Goal: Communication & Community: Answer question/provide support

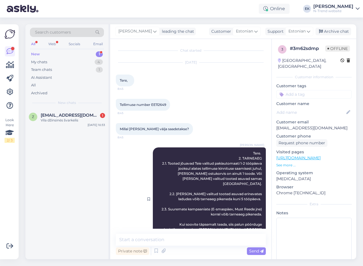
scroll to position [23, 0]
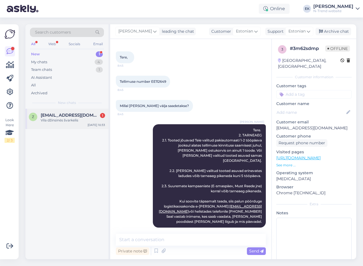
click at [77, 120] on div "Vila džinsinės švarkelis" at bounding box center [73, 120] width 64 height 5
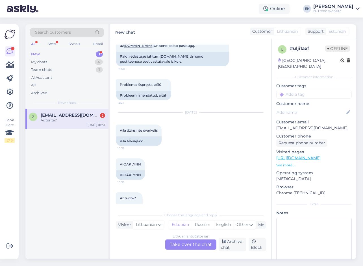
scroll to position [1869, 0]
click at [130, 170] on div "VIOAKLYNN" at bounding box center [130, 175] width 29 height 10
copy div "VIOAKLYNN"
click at [184, 244] on div "Lithuanian to Estonian Take over the chat" at bounding box center [190, 245] width 51 height 10
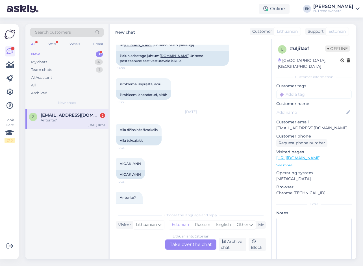
scroll to position [1852, 0]
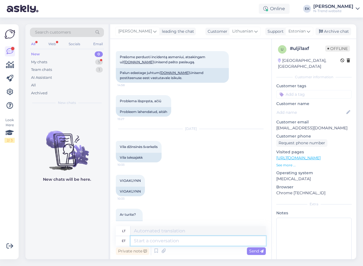
click at [154, 240] on textarea at bounding box center [198, 241] width 135 height 10
type textarea "Tere."
type textarea "Sveiki."
type textarea "Tere. Ei ole."
type textarea "Sveiki. Ne."
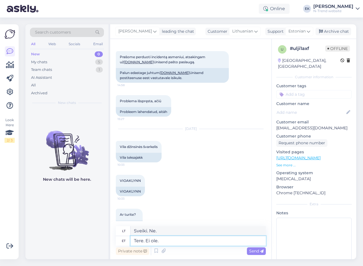
type textarea "Tere. Ei ole."
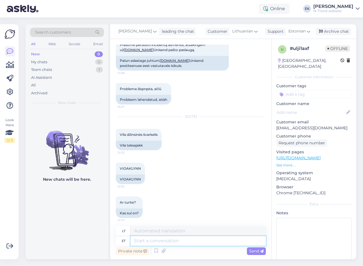
scroll to position [1886, 0]
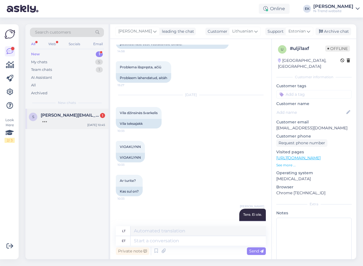
click at [50, 115] on span "[PERSON_NAME][EMAIL_ADDRESS][DOMAIN_NAME]" at bounding box center [70, 115] width 59 height 5
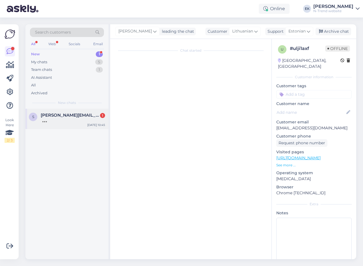
scroll to position [0, 0]
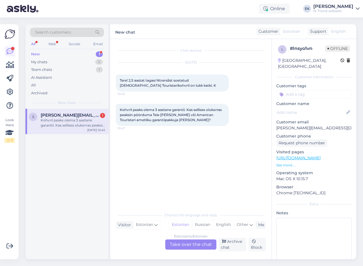
click at [181, 246] on div "Estonian to Estonian Take over the chat" at bounding box center [190, 245] width 51 height 10
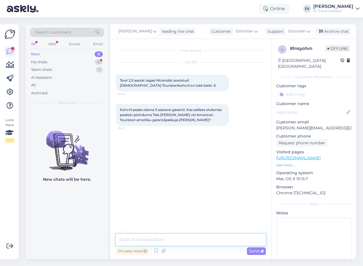
click at [164, 243] on textarea at bounding box center [191, 240] width 150 height 12
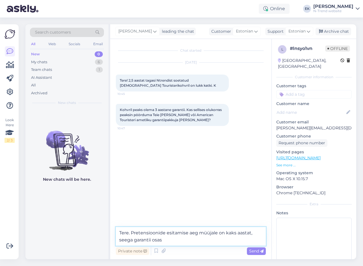
click at [199, 233] on textarea "Tere. Pretensioonide esitamise aeg müüjale on kaks aastat, seega garantii osas" at bounding box center [191, 236] width 150 height 19
click at [192, 242] on textarea "Tere. Pretensioonide esitamise aeg edasimüüjale on kaks aastat, seega garantii …" at bounding box center [191, 236] width 150 height 19
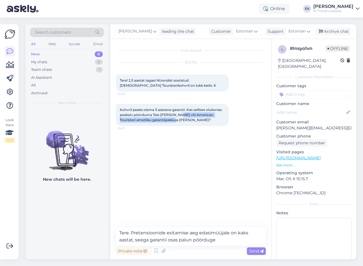
drag, startPoint x: 178, startPoint y: 115, endPoint x: 174, endPoint y: 122, distance: 7.9
click at [174, 122] on span "Kohvril peaks olema 3 aastane garantii. Kas sellises olukorras peaksin pöörduma…" at bounding box center [171, 115] width 103 height 14
copy span "American Touristeri ametliku garantiipakkuja [PERSON_NAME]"
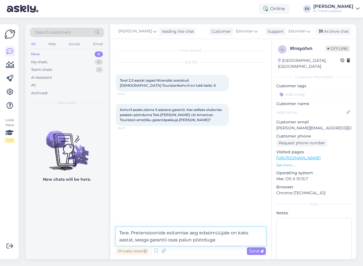
click at [225, 243] on textarea "Tere. Pretensioonide esitamise aeg edasimüüjale on kaks aastat, seega garantii …" at bounding box center [191, 236] width 150 height 19
paste textarea "American Touristeri ametliku garantiipakkuja [PERSON_NAME]"
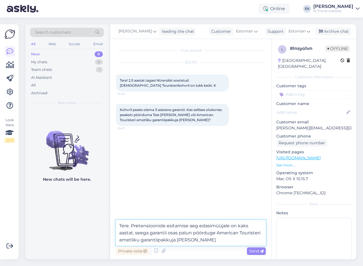
type textarea "Tere. Pretensioonide esitamise aeg edasimüüjale on kaks aastat, seega garantii …"
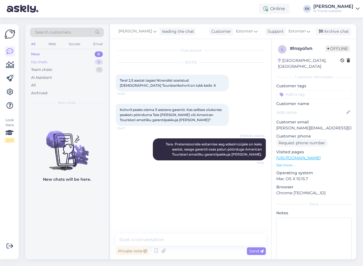
click at [38, 62] on div "My chats" at bounding box center [39, 62] width 16 height 6
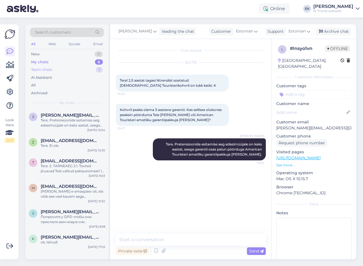
click at [39, 71] on div "Team chats" at bounding box center [41, 70] width 21 height 6
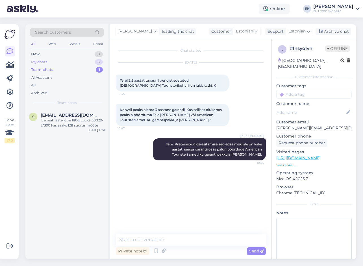
click at [38, 61] on div "My chats" at bounding box center [39, 62] width 16 height 6
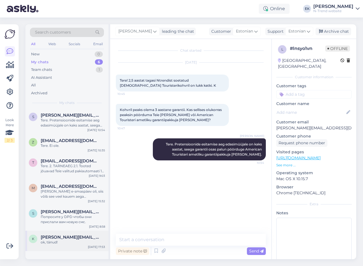
click at [55, 241] on div "ok, tänud!" at bounding box center [73, 242] width 64 height 5
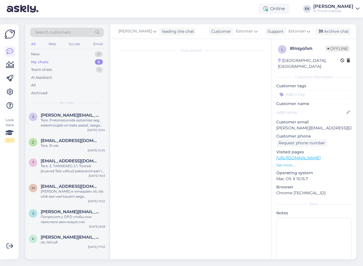
scroll to position [40, 0]
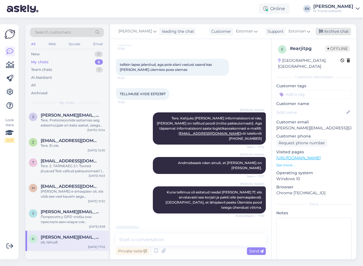
click at [328, 33] on div "Archive chat" at bounding box center [334, 32] width 36 height 8
